Goal: Register for event/course

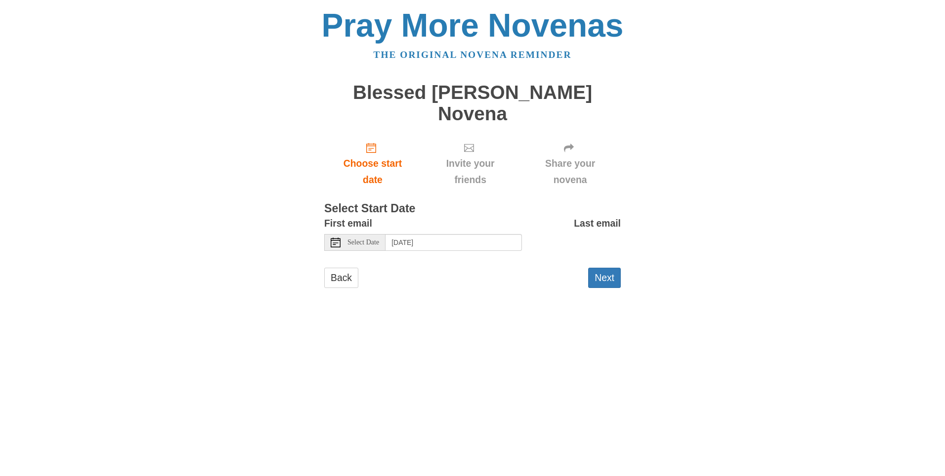
click at [370, 239] on span "Select Date" at bounding box center [364, 242] width 32 height 7
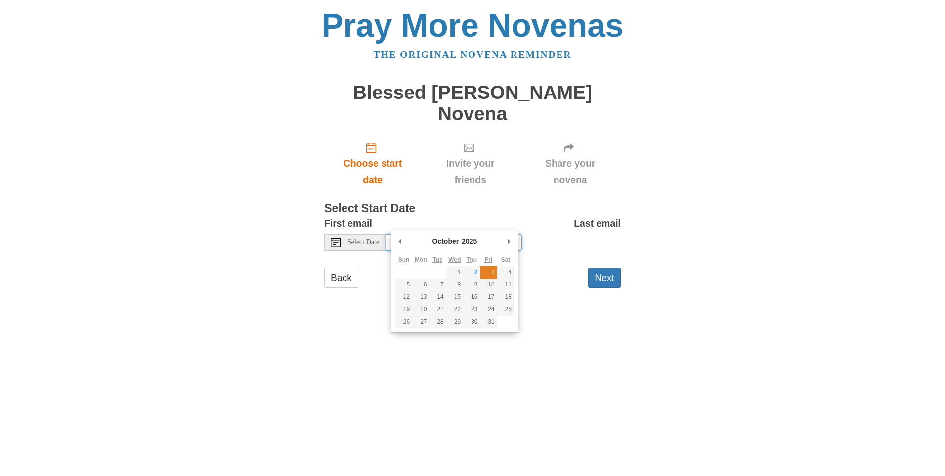
type input "[DATE]"
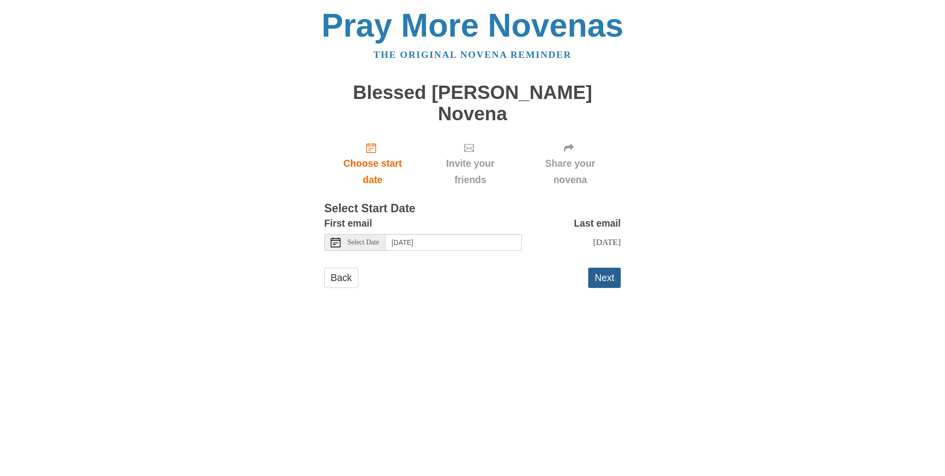
click at [601, 267] on button "Next" at bounding box center [604, 277] width 33 height 20
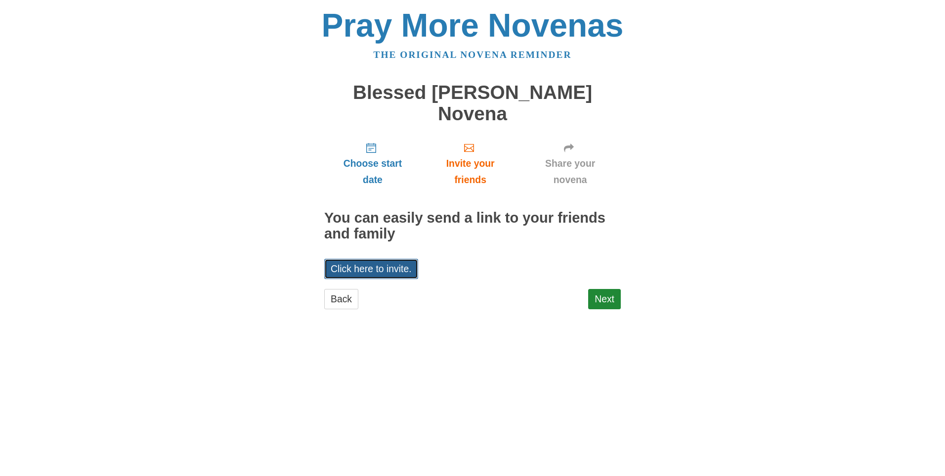
click at [332, 259] on link "Click here to invite." at bounding box center [371, 269] width 94 height 20
click at [609, 289] on link "Next" at bounding box center [604, 299] width 33 height 20
